Goal: Task Accomplishment & Management: Complete application form

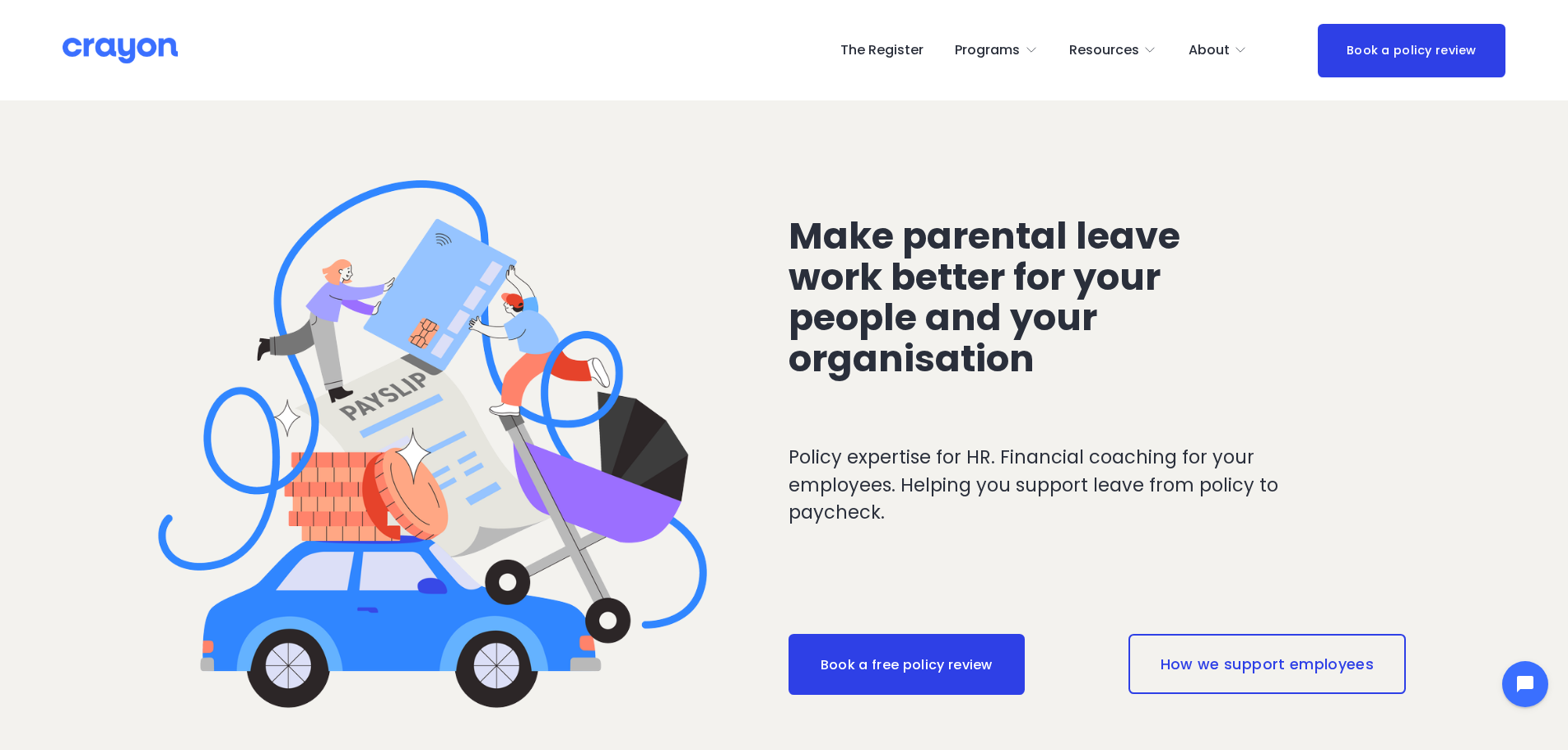
scroll to position [82, 0]
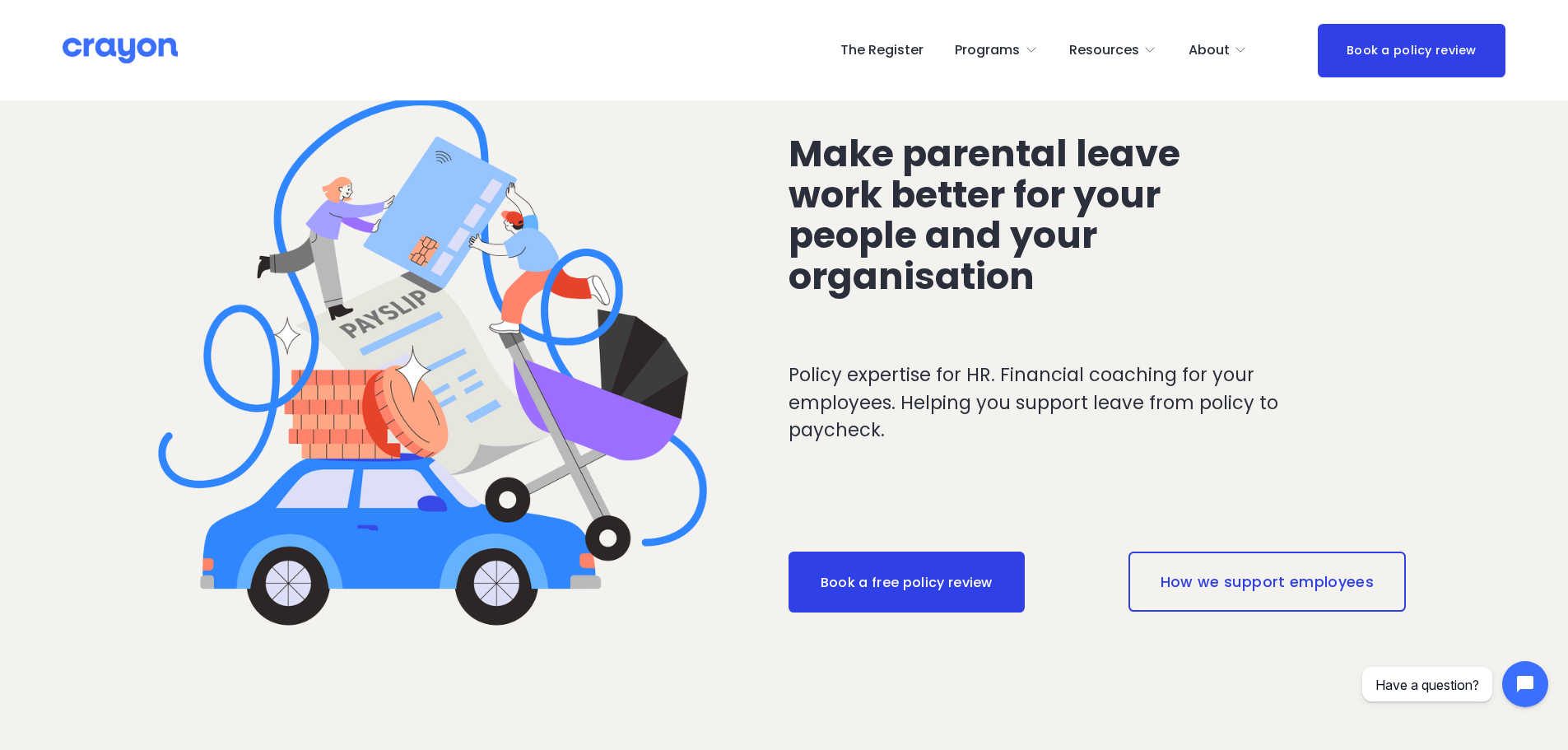
click at [873, 41] on link "The Register" at bounding box center [882, 50] width 83 height 27
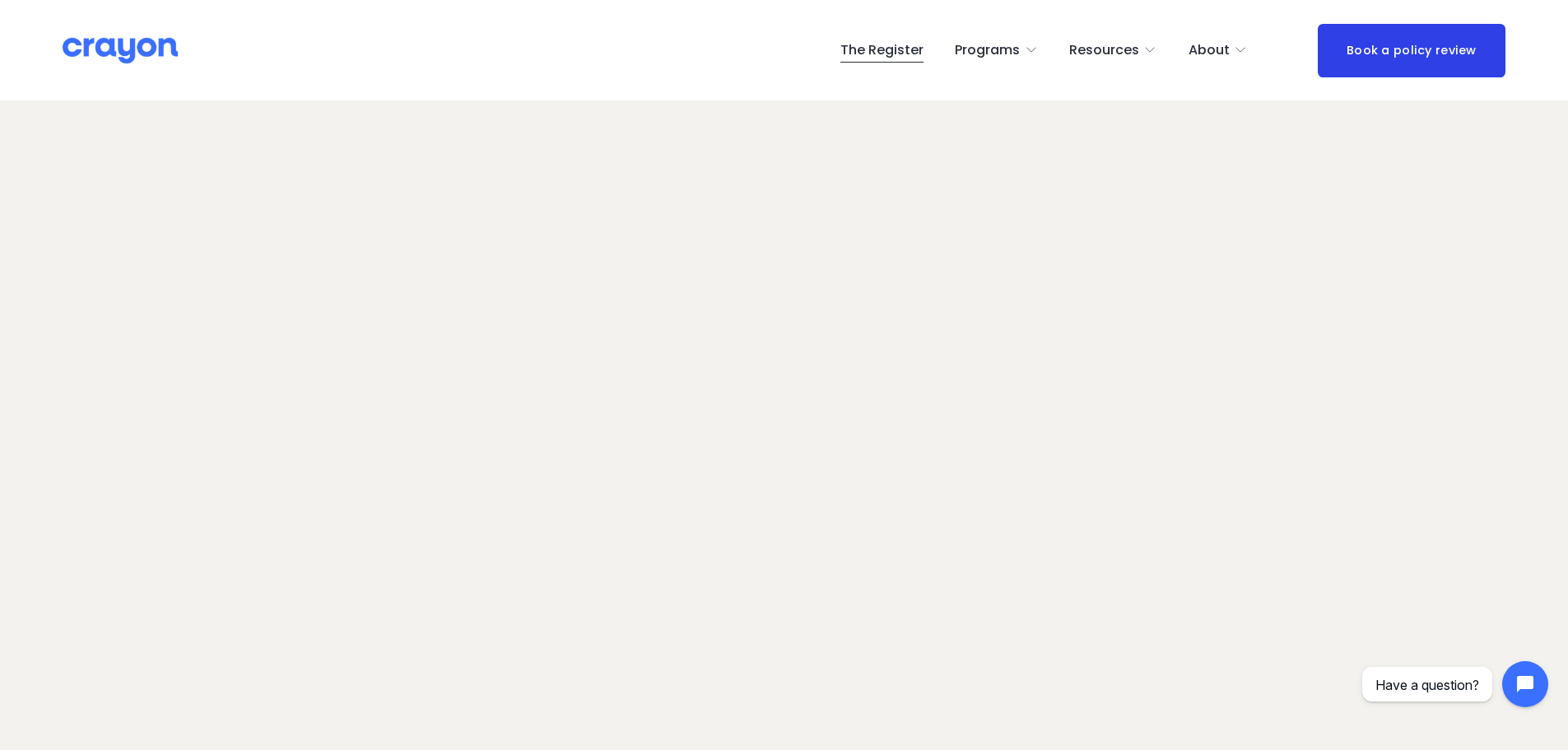
scroll to position [109, 0]
